Goal: Find specific page/section: Find specific page/section

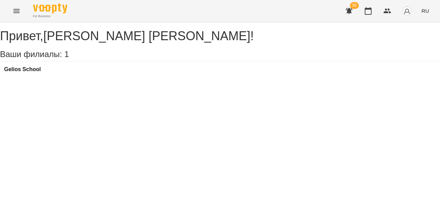
click at [13, 12] on icon "Menu" at bounding box center [16, 11] width 8 height 8
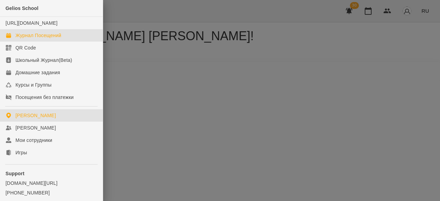
click at [32, 39] on div "Журнал Посещений" at bounding box center [38, 35] width 46 height 7
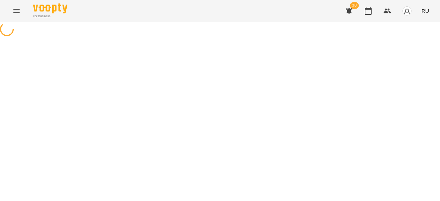
click at [428, 11] on span "RU" at bounding box center [425, 10] width 8 height 7
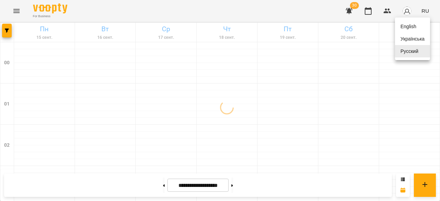
click at [409, 42] on div "Українська" at bounding box center [412, 39] width 35 height 12
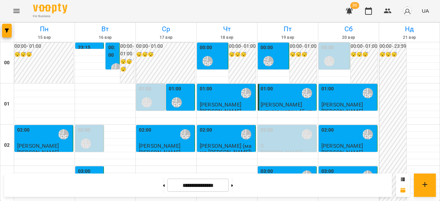
scroll to position [618, 0]
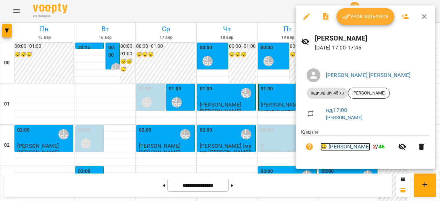
click at [343, 149] on link "😀 [PERSON_NAME]" at bounding box center [345, 147] width 50 height 8
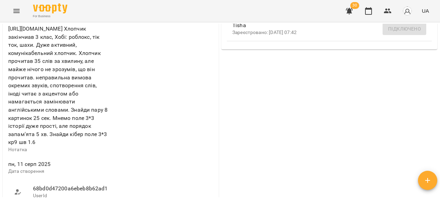
scroll to position [309, 0]
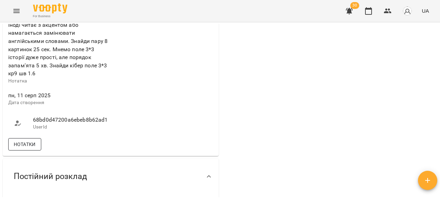
click at [28, 140] on span "Нотатки" at bounding box center [25, 144] width 22 height 8
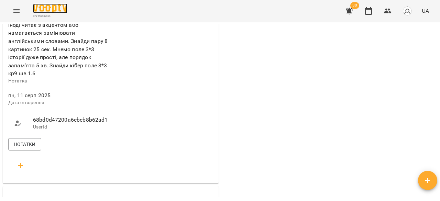
click at [50, 6] on img at bounding box center [50, 8] width 34 height 10
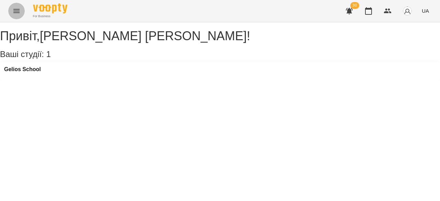
click at [13, 10] on icon "Menu" at bounding box center [16, 11] width 8 height 8
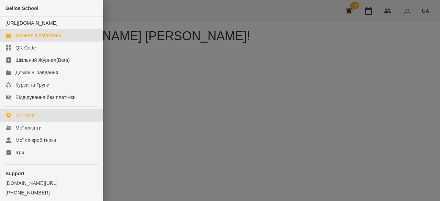
click at [36, 39] on div "Журнал відвідувань" at bounding box center [38, 35] width 46 height 7
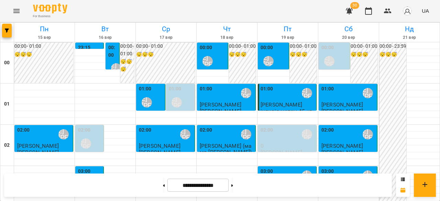
scroll to position [756, 0]
click at [233, 183] on button at bounding box center [232, 185] width 2 height 15
type input "**********"
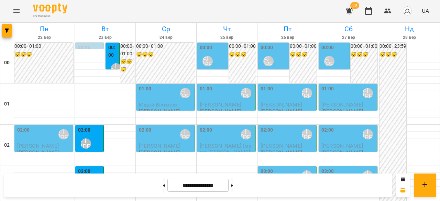
scroll to position [36, 0]
